Goal: Use online tool/utility: Utilize a website feature to perform a specific function

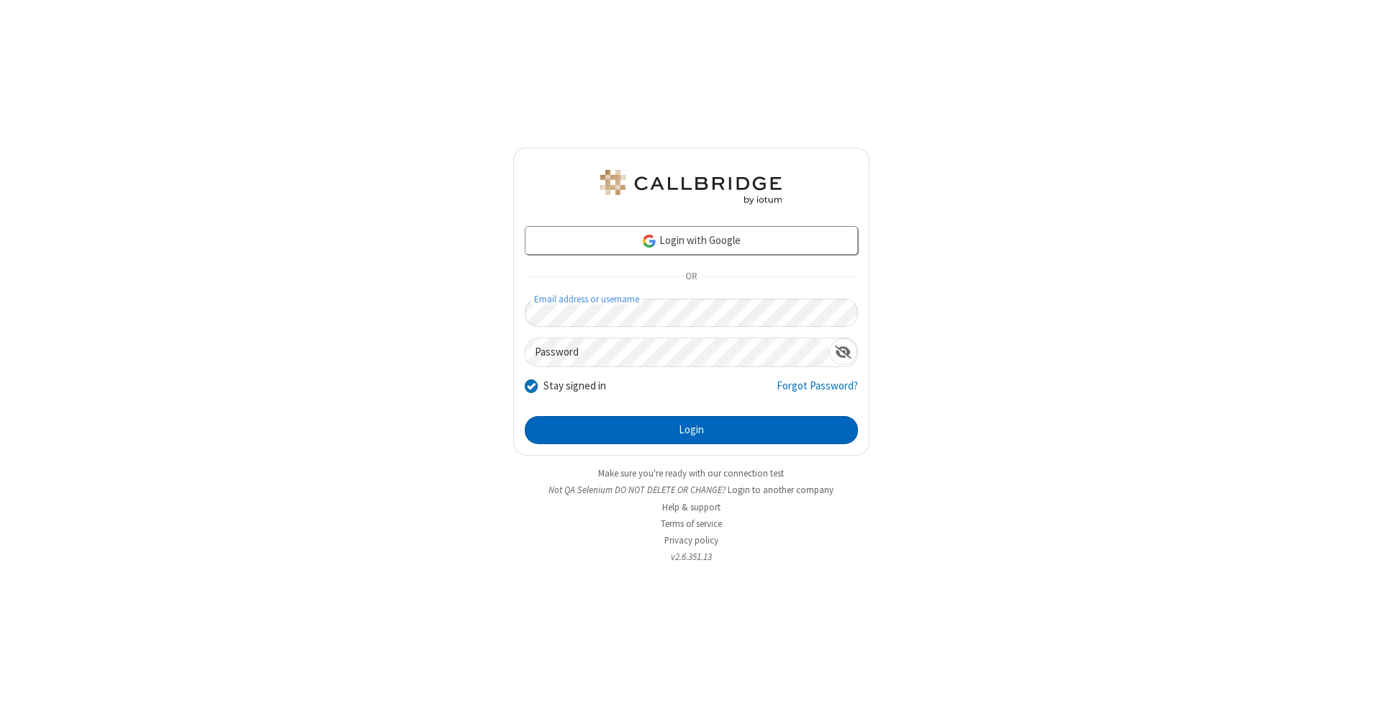
click at [691, 431] on button "Login" at bounding box center [691, 430] width 333 height 29
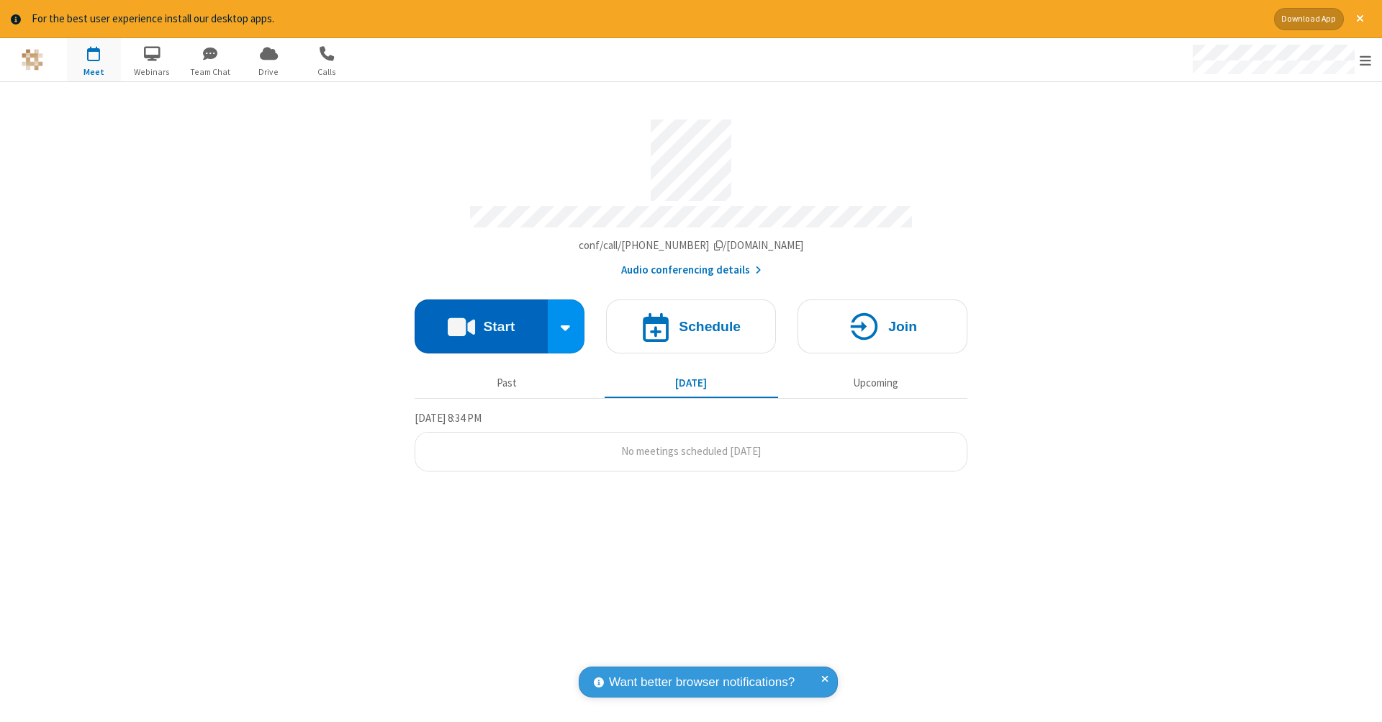
click at [481, 319] on button "Start" at bounding box center [481, 327] width 133 height 54
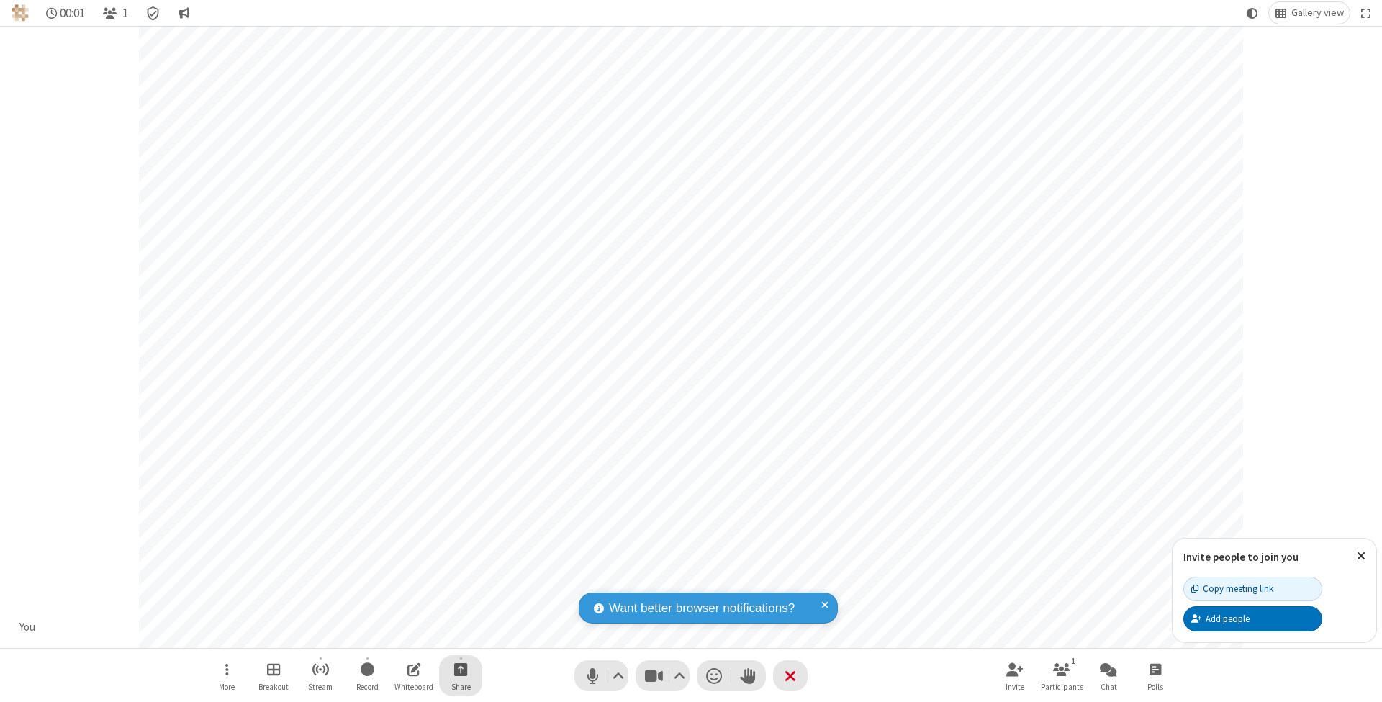
click at [460, 669] on span "Start sharing" at bounding box center [461, 669] width 14 height 18
click at [460, 583] on span "Share additional camera" at bounding box center [469, 586] width 107 height 12
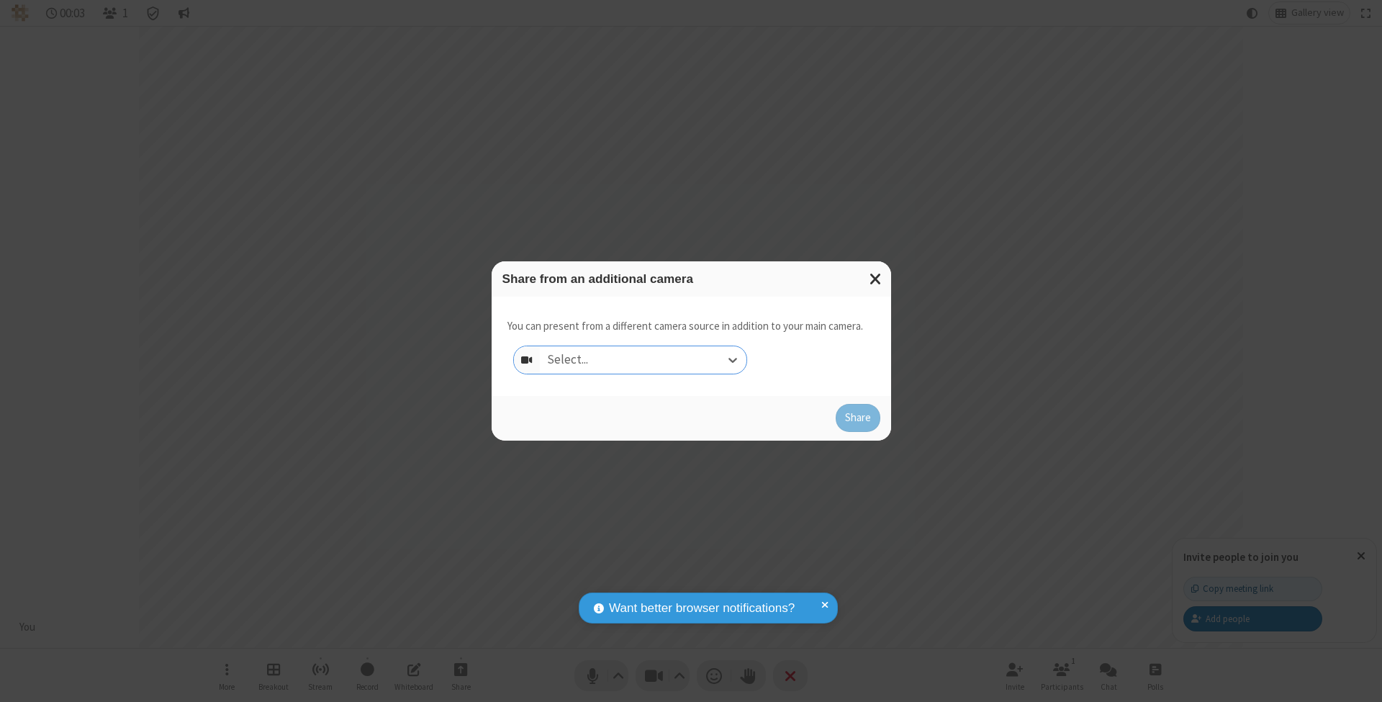
click at [643, 359] on div "Select..." at bounding box center [643, 359] width 207 height 27
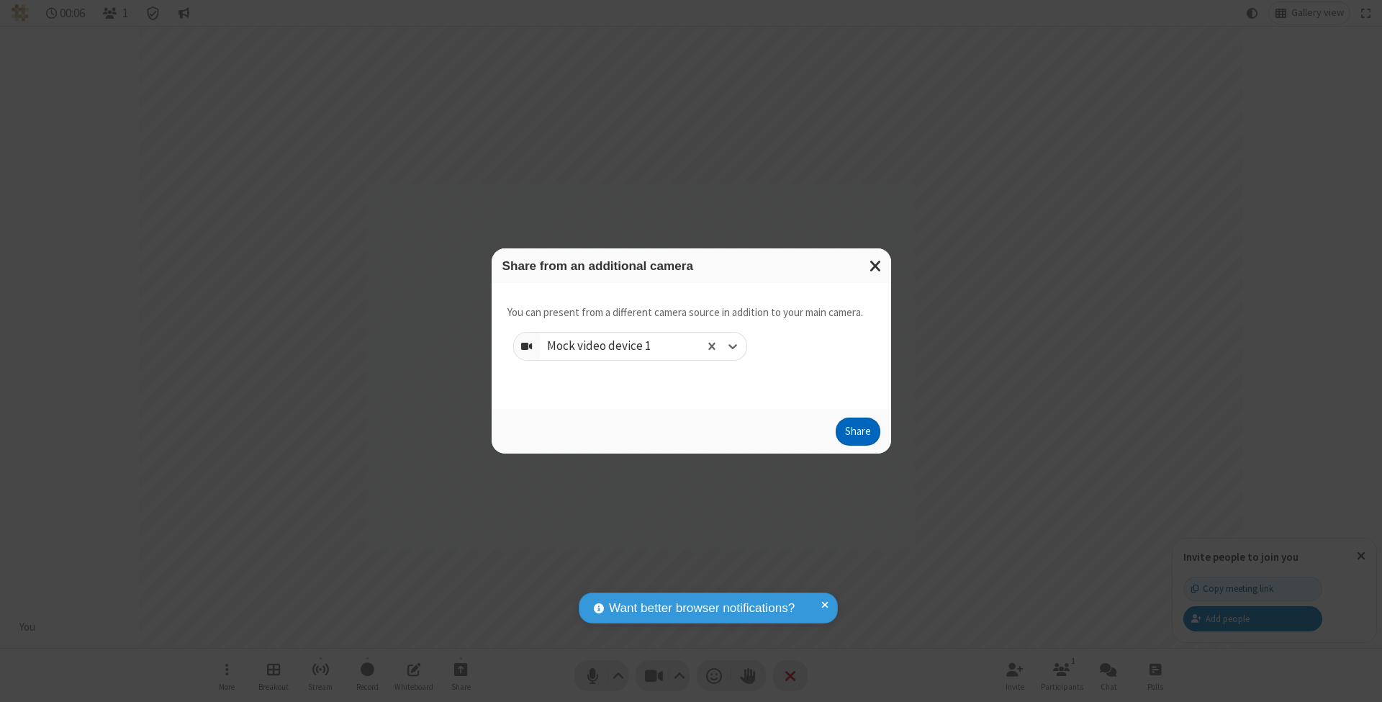
click at [858, 445] on button "Share" at bounding box center [858, 432] width 45 height 29
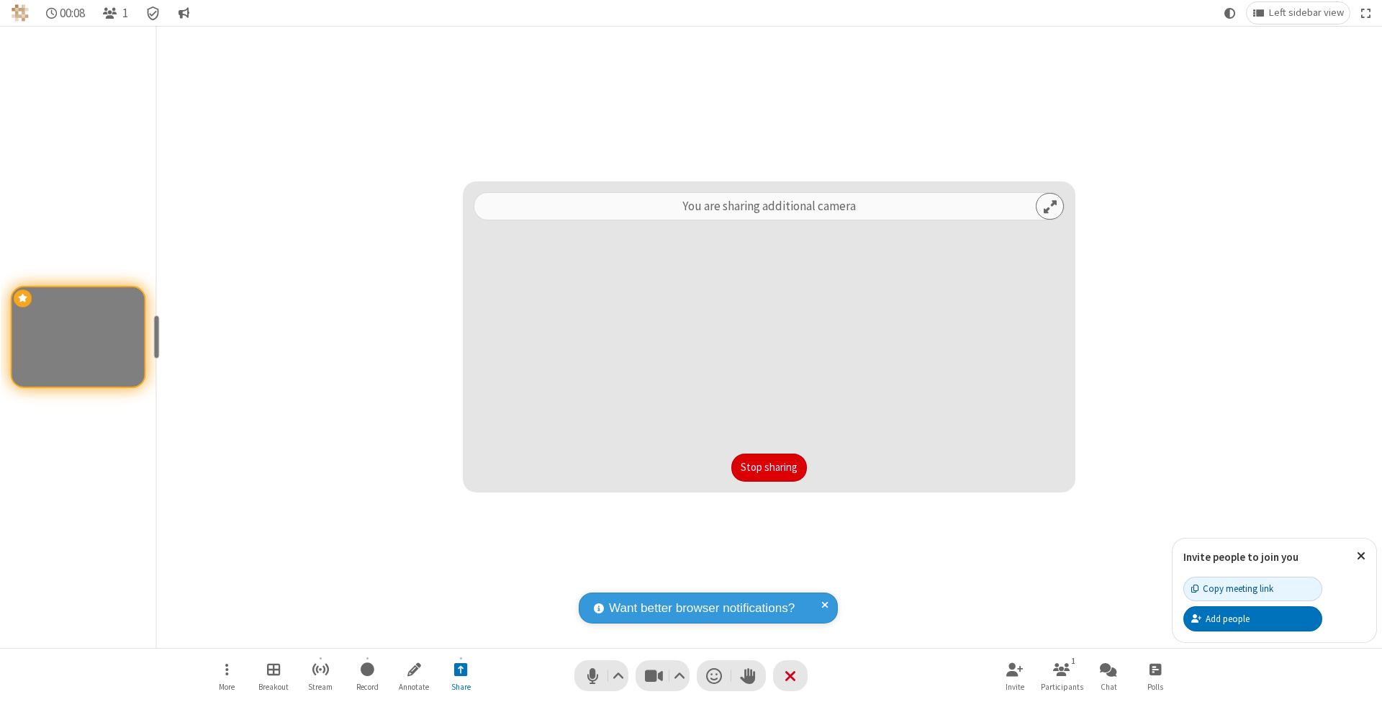
click at [769, 467] on button "Stop sharing" at bounding box center [770, 468] width 76 height 29
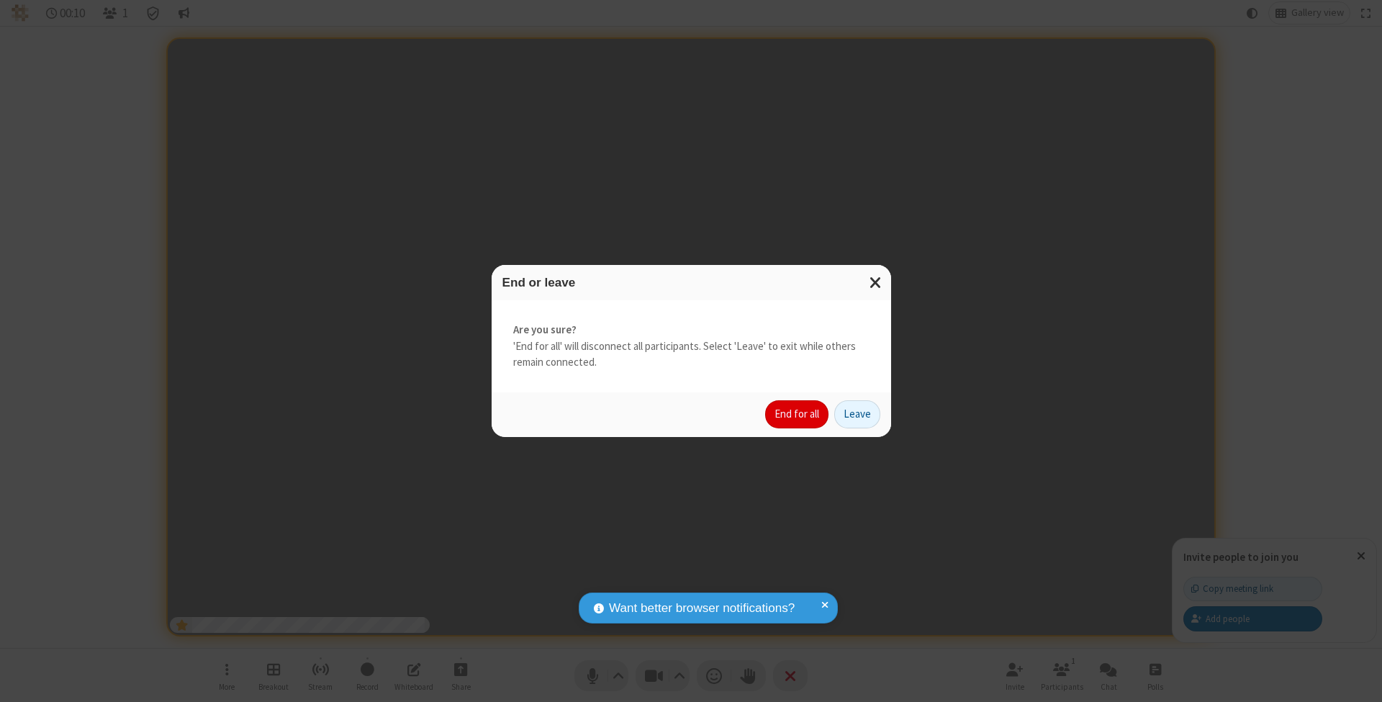
click at [798, 413] on button "End for all" at bounding box center [796, 414] width 63 height 29
